Goal: Information Seeking & Learning: Learn about a topic

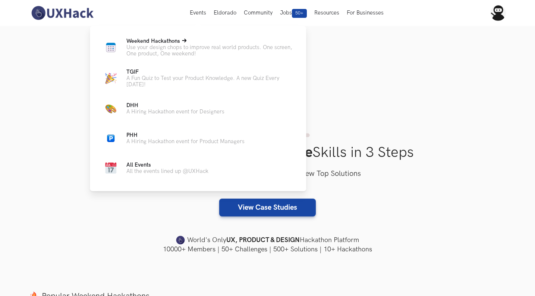
click at [174, 42] on span "Weekend Hackathons Live" at bounding box center [153, 41] width 54 height 6
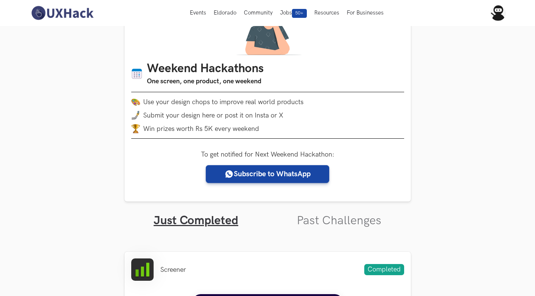
scroll to position [72, 0]
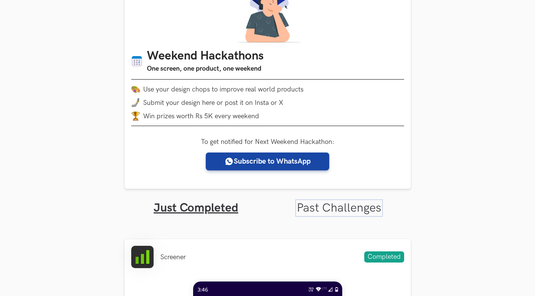
click at [323, 209] on link "Past Challenges" at bounding box center [338, 208] width 85 height 15
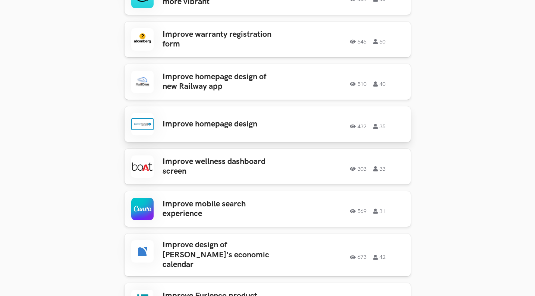
scroll to position [320, 0]
click at [202, 248] on h3 "Improve design of [PERSON_NAME]'s economic calendar" at bounding box center [220, 254] width 116 height 29
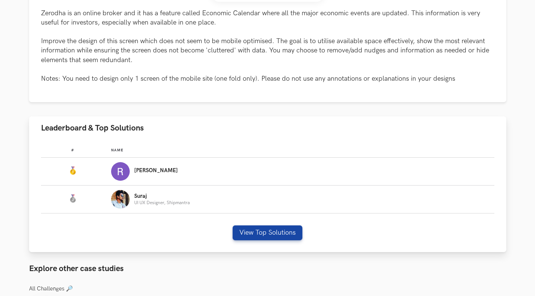
scroll to position [353, 0]
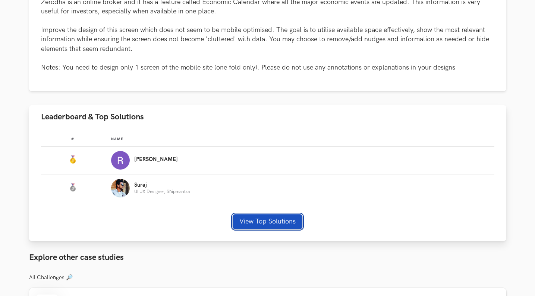
click at [257, 221] on button "View Top Solutions" at bounding box center [267, 222] width 70 height 15
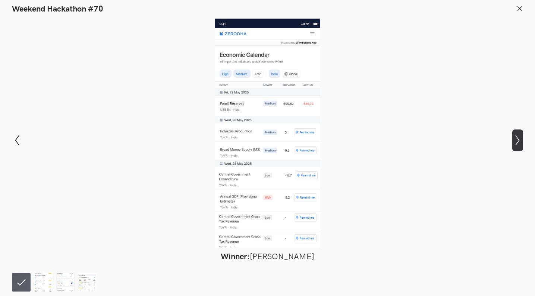
click at [517, 136] on icon "Show next slide" at bounding box center [517, 140] width 11 height 11
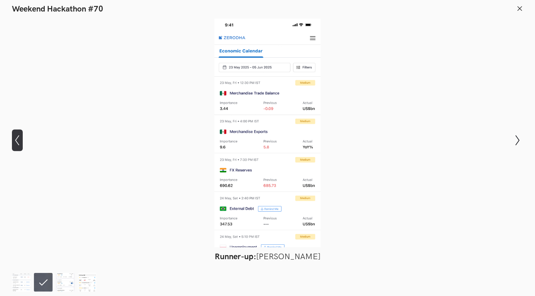
click at [13, 142] on icon "Show previous slide" at bounding box center [17, 140] width 11 height 11
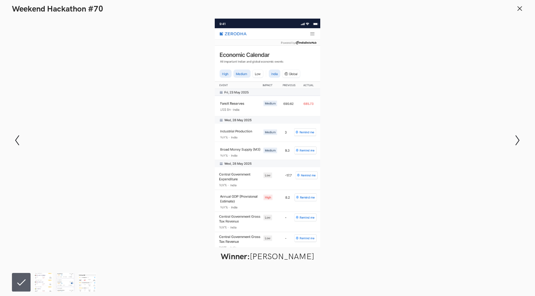
scroll to position [426, 0]
click at [513, 143] on icon "Show next slide" at bounding box center [517, 140] width 11 height 11
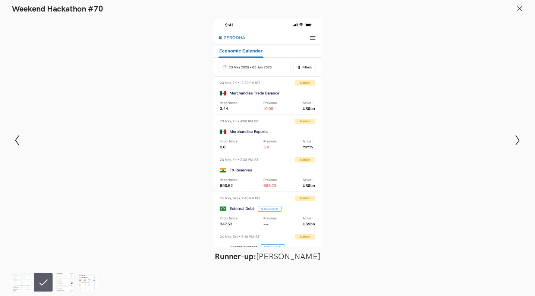
click at [285, 165] on div at bounding box center [267, 133] width 480 height 229
